Goal: Task Accomplishment & Management: Use online tool/utility

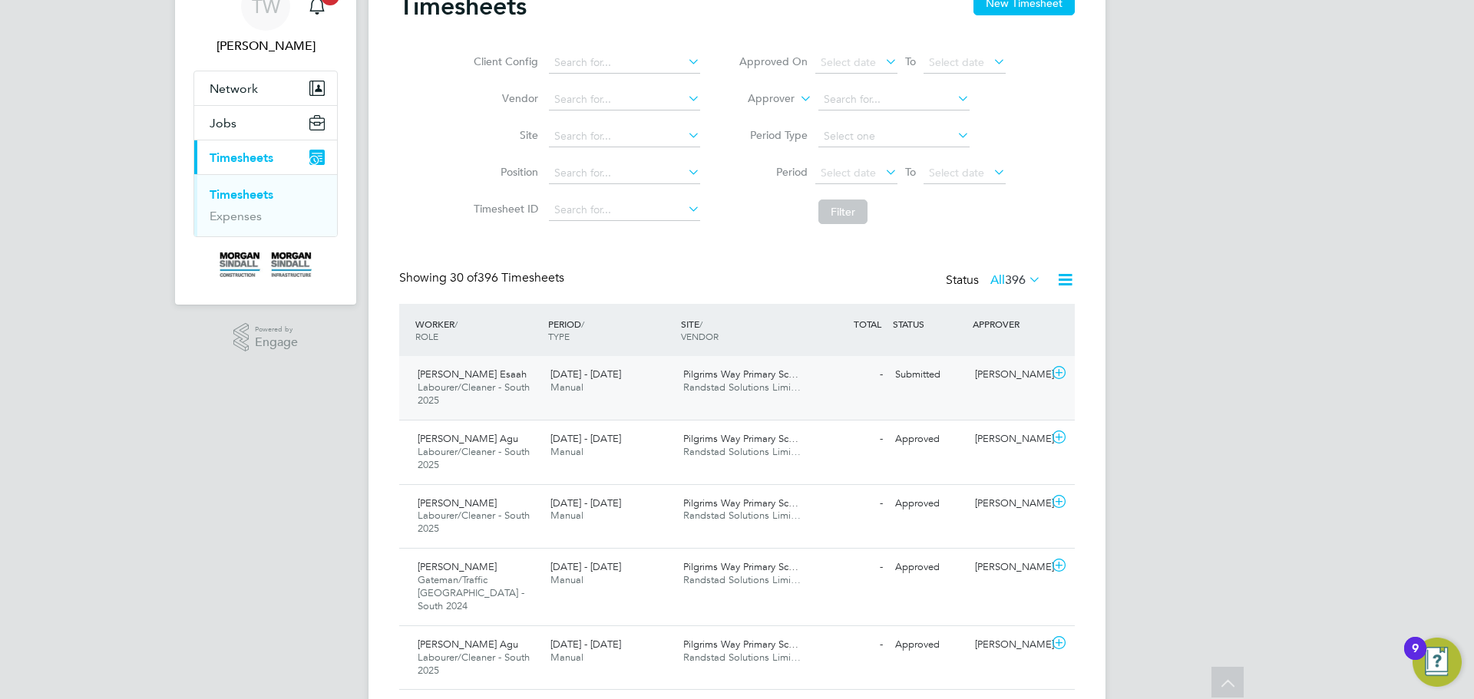
click at [1062, 371] on icon at bounding box center [1058, 373] width 19 height 12
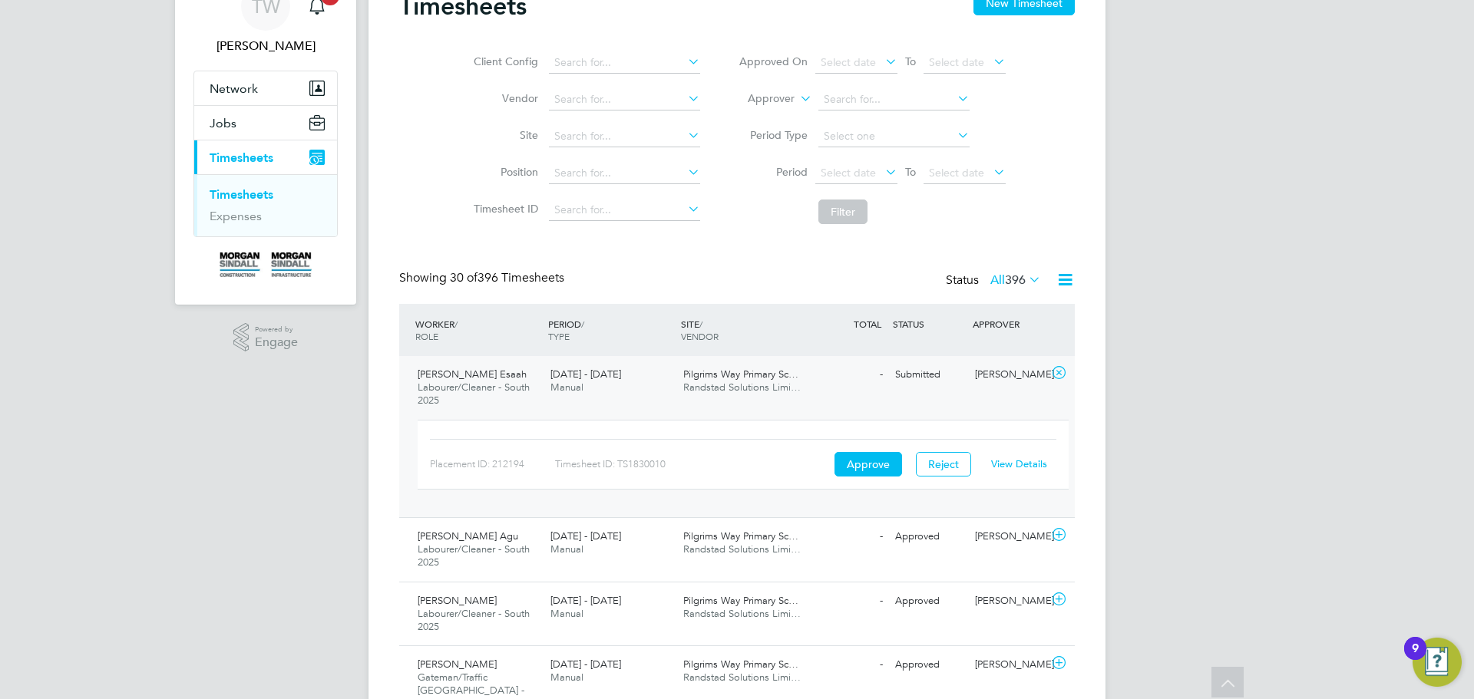
click at [1013, 465] on link "View Details" at bounding box center [1019, 463] width 56 height 13
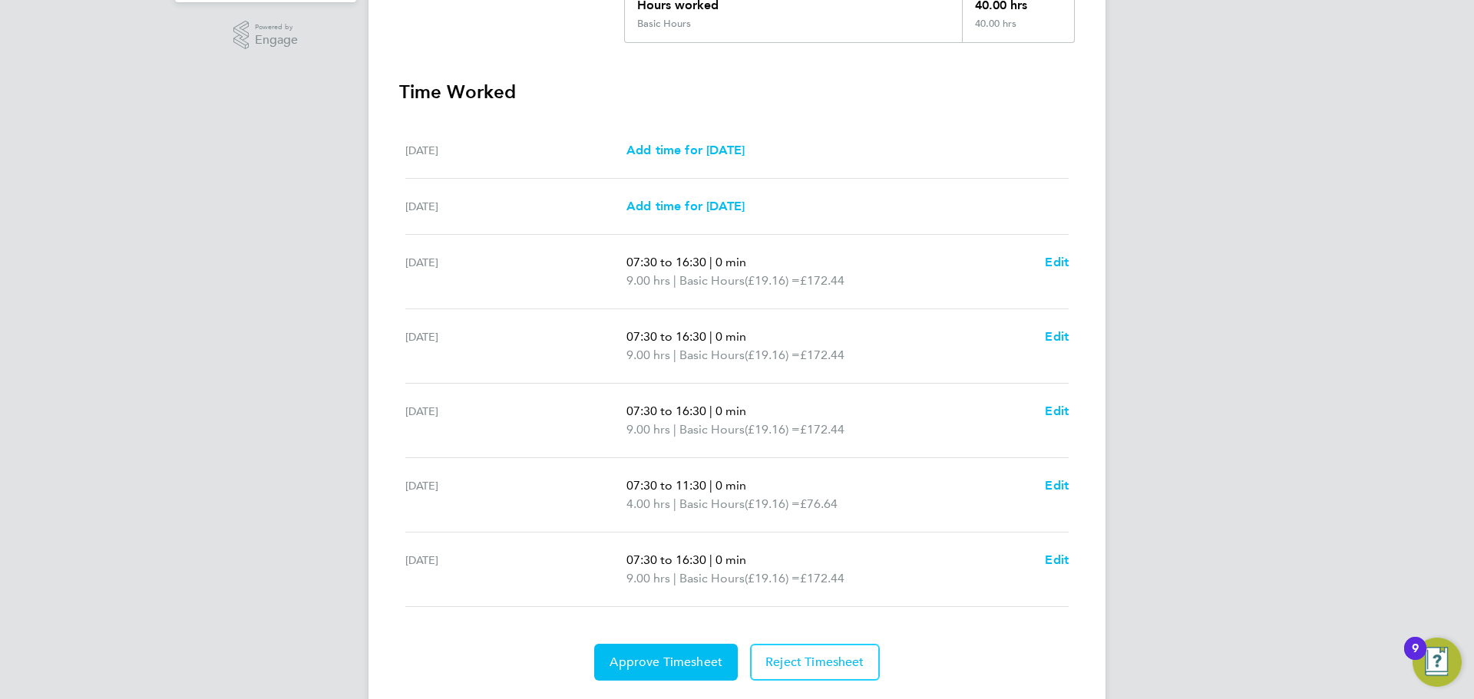
scroll to position [384, 0]
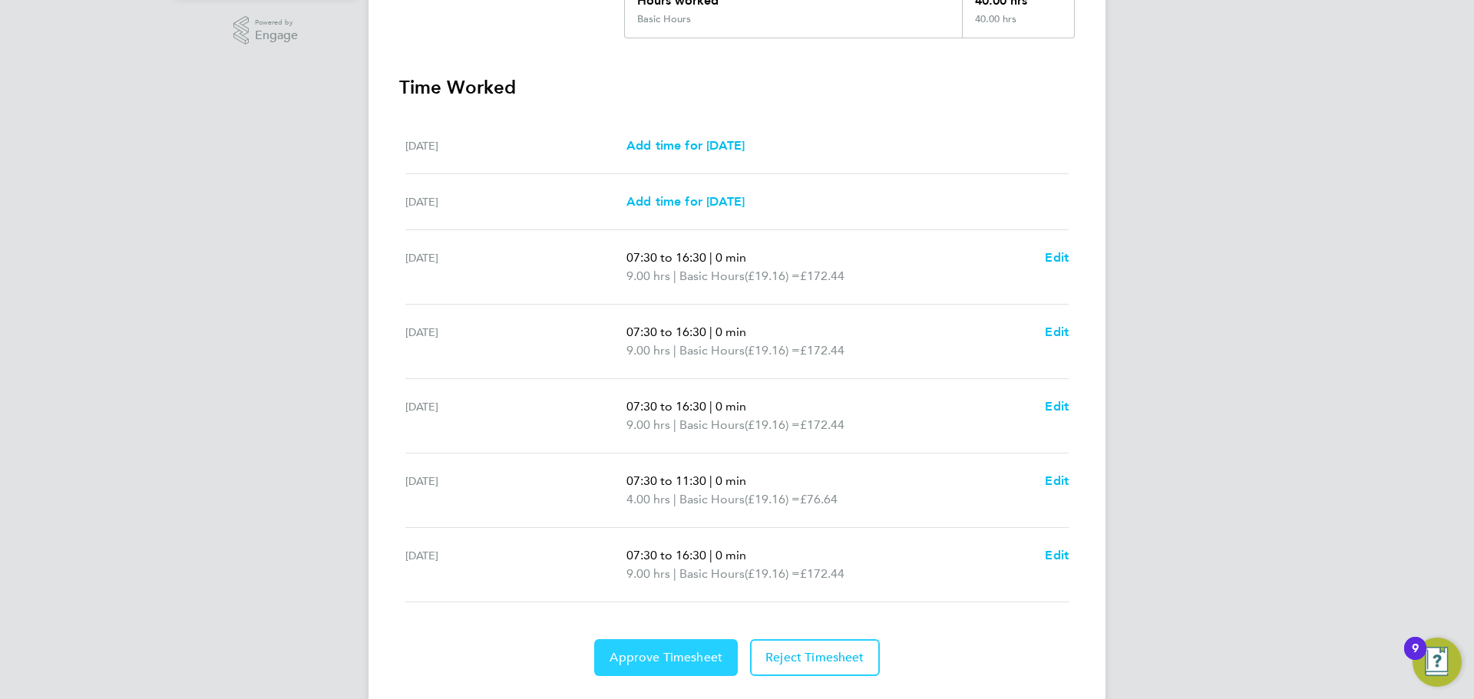
click at [695, 652] on span "Approve Timesheet" at bounding box center [665, 657] width 113 height 15
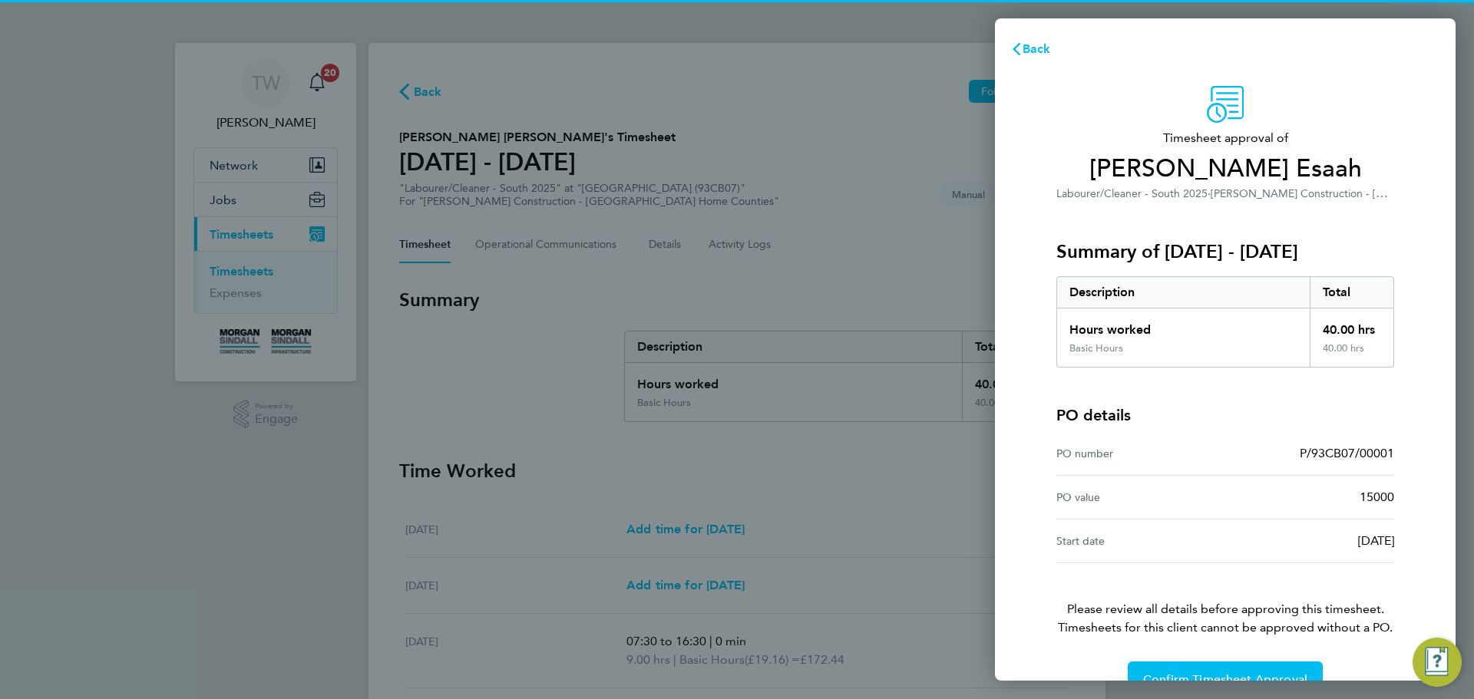
scroll to position [36, 0]
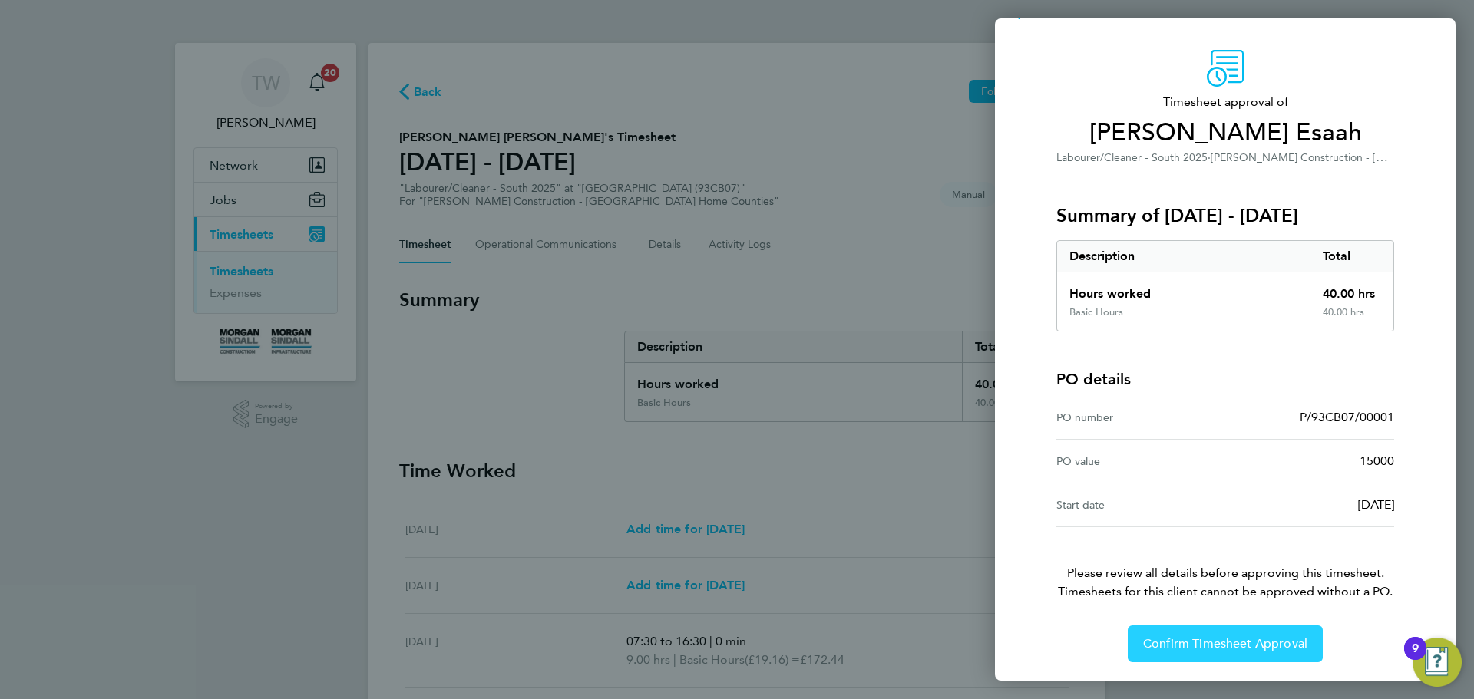
click at [1183, 642] on span "Confirm Timesheet Approval" at bounding box center [1225, 643] width 164 height 15
